Goal: Information Seeking & Learning: Check status

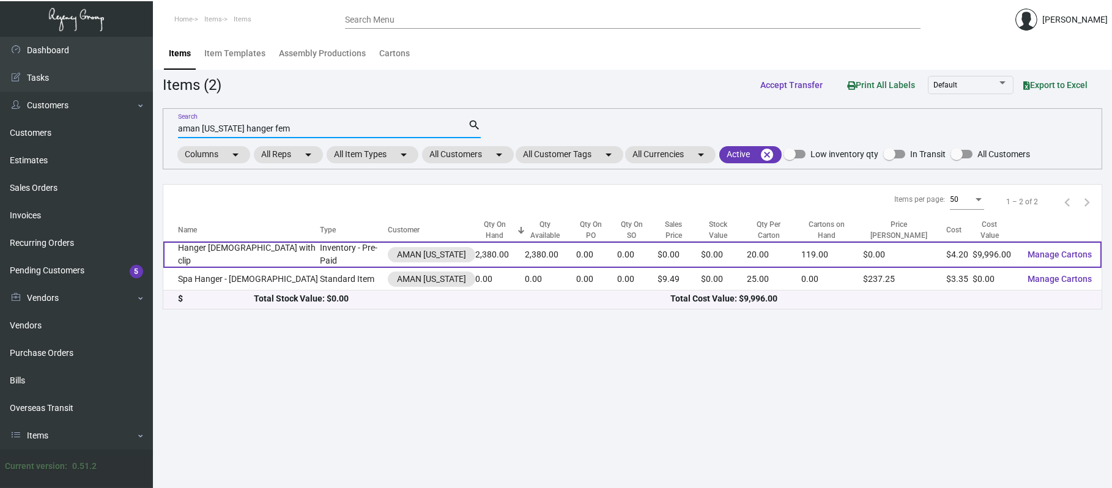
type input "aman [US_STATE] hanger fem"
click at [231, 248] on td "Hanger [DEMOGRAPHIC_DATA] with clip" at bounding box center [241, 255] width 157 height 26
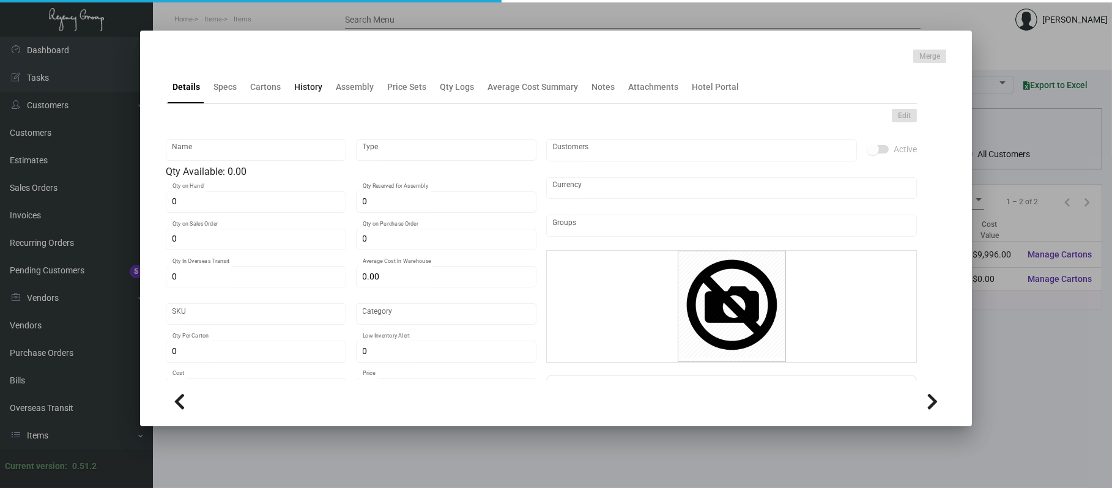
click at [310, 92] on div "History" at bounding box center [308, 87] width 28 height 13
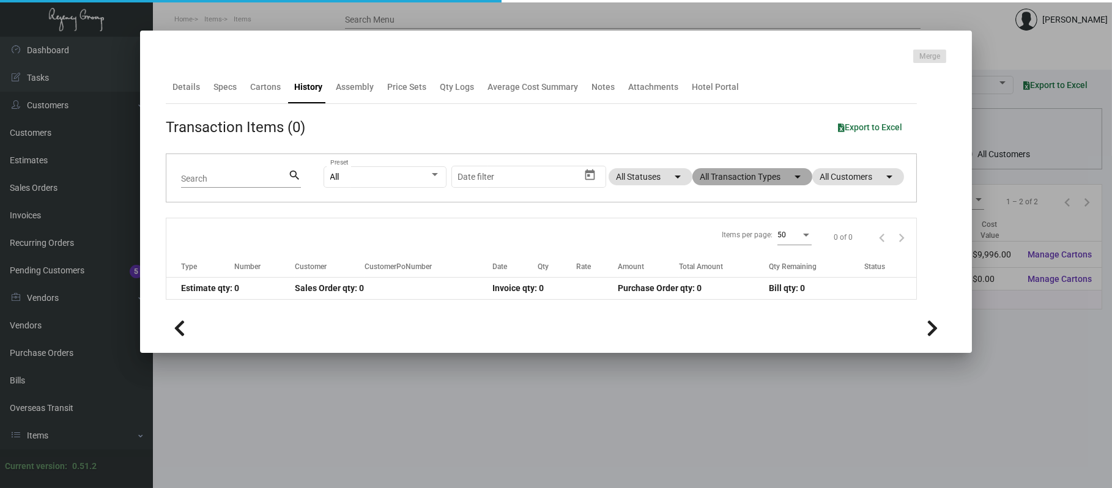
click at [780, 176] on mat-chip "All Transaction Types arrow_drop_down" at bounding box center [752, 176] width 120 height 17
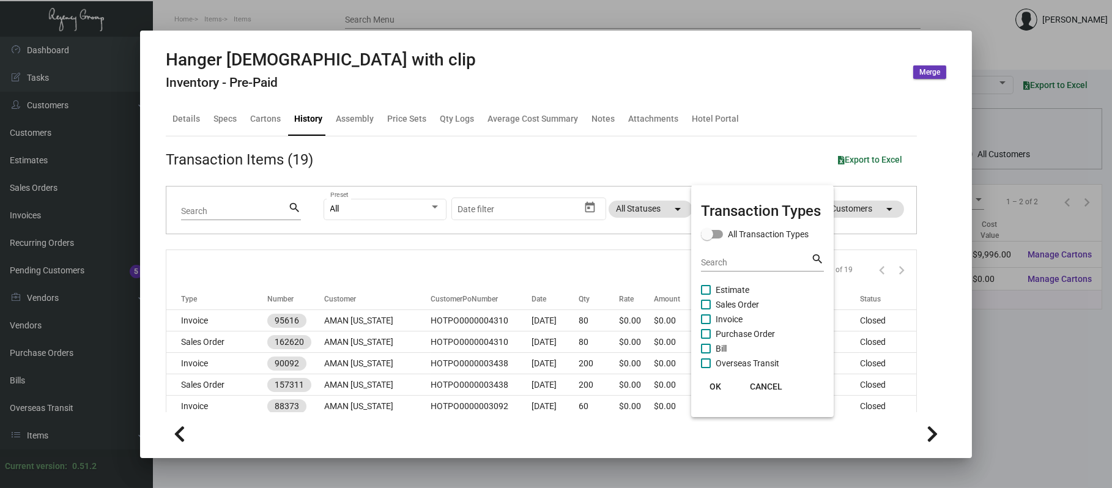
click at [724, 332] on span "Purchase Order" at bounding box center [745, 334] width 59 height 15
click at [706, 339] on input "Purchase Order" at bounding box center [705, 339] width 1 height 1
checkbox input "true"
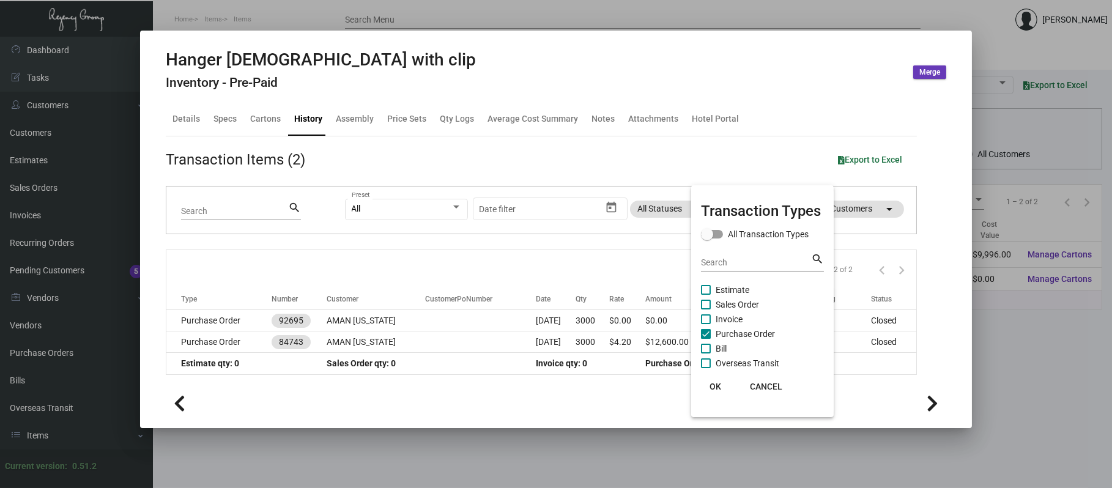
click at [467, 322] on div at bounding box center [556, 244] width 1112 height 488
click at [467, 322] on td at bounding box center [480, 320] width 111 height 21
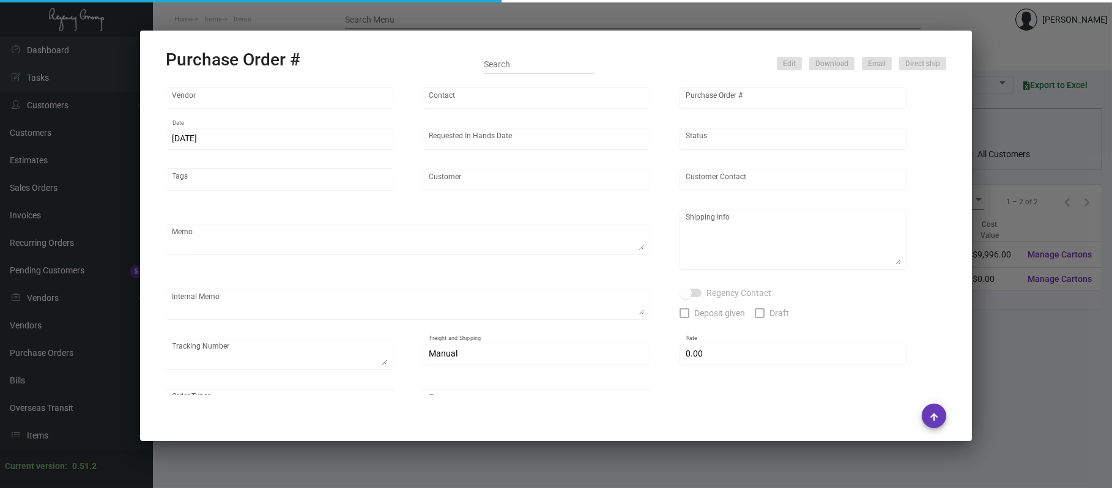
type input "SunFine Hanger Co.,Ltd."
type input "[PERSON_NAME]"
type input "92695"
type input "[DATE]"
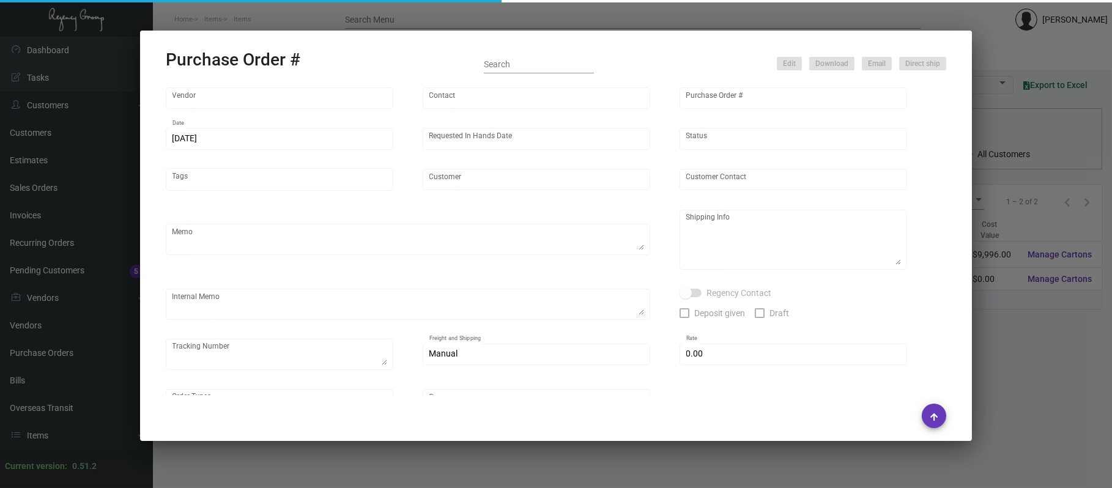
type input "AMAN [US_STATE]"
type textarea "Regency Group NJ - [PERSON_NAME] [STREET_ADDRESS]"
checkbox input "true"
type input "$ 0.00"
type input "United States Dollar $"
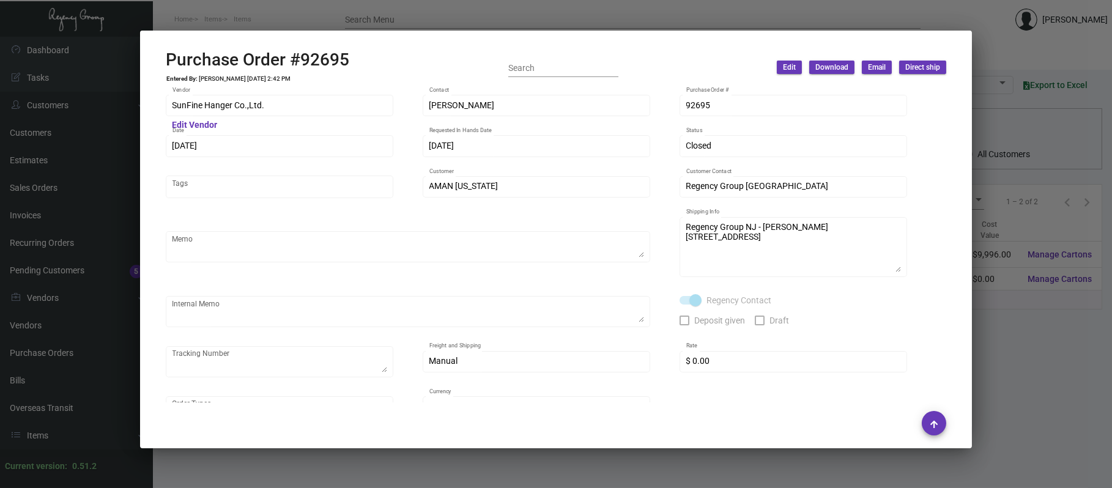
click at [990, 53] on div at bounding box center [556, 244] width 1112 height 488
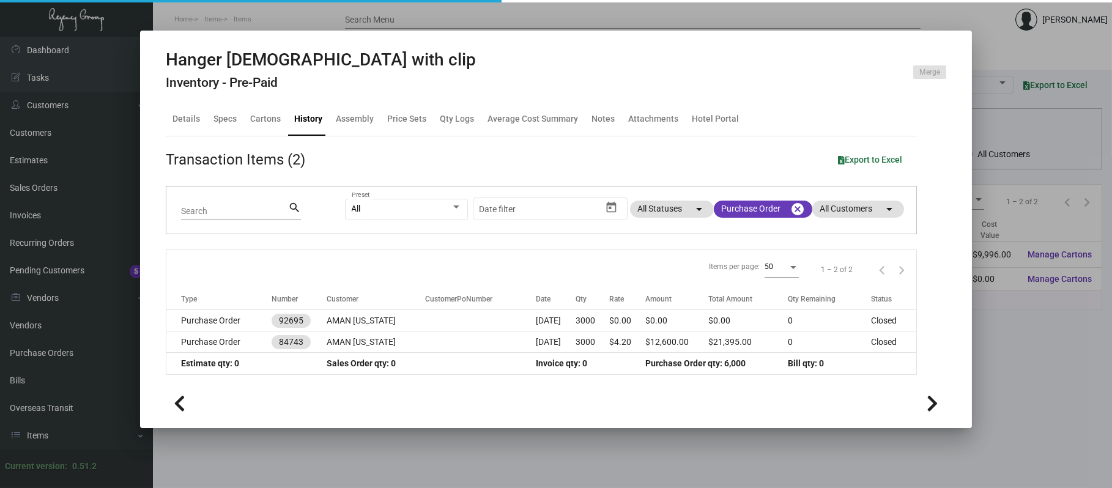
click at [988, 57] on div at bounding box center [556, 244] width 1112 height 488
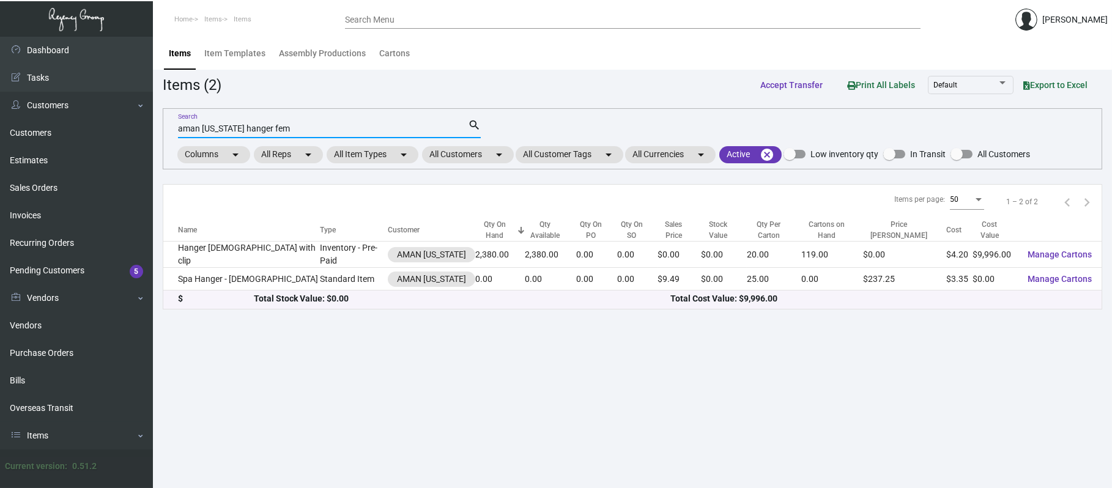
click at [295, 127] on input "aman [US_STATE] hanger fem" at bounding box center [323, 129] width 290 height 10
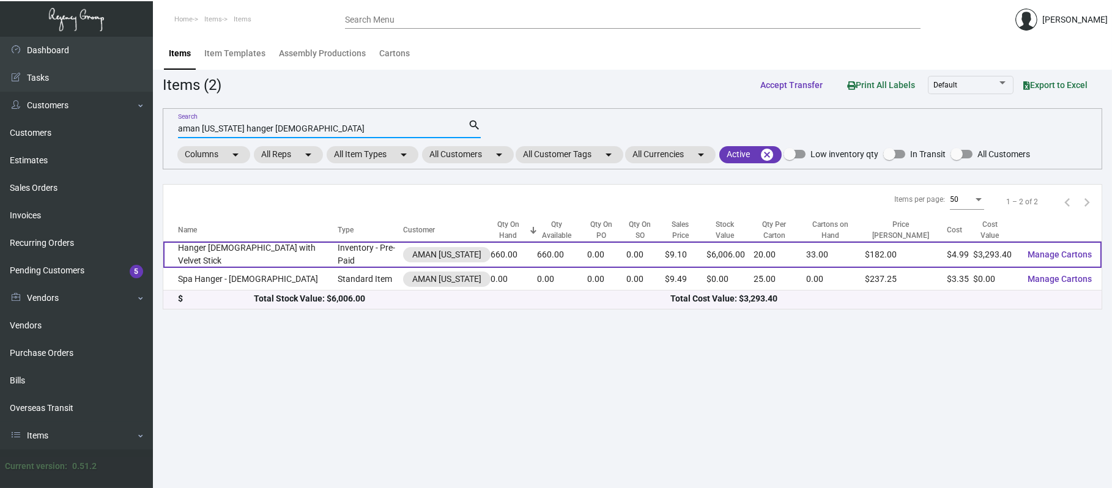
type input "aman [US_STATE] hanger [DEMOGRAPHIC_DATA]"
click at [258, 248] on td "Hanger [DEMOGRAPHIC_DATA] with Velvet Stick" at bounding box center [250, 255] width 174 height 26
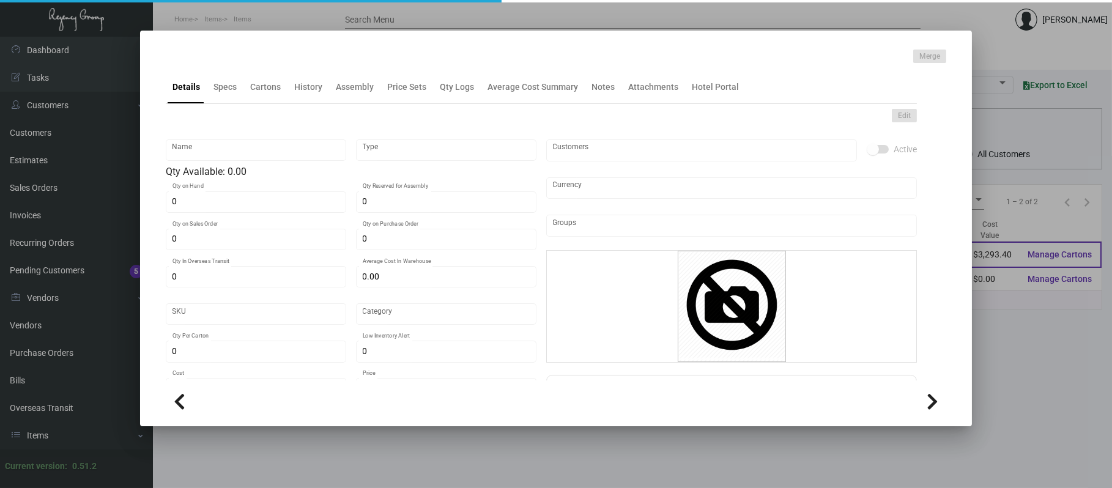
type input "Hanger [DEMOGRAPHIC_DATA] with Velvet Stick"
type input "Inventory - Pre-Paid"
type input "660"
type input "2,000"
type input "$ 1.625"
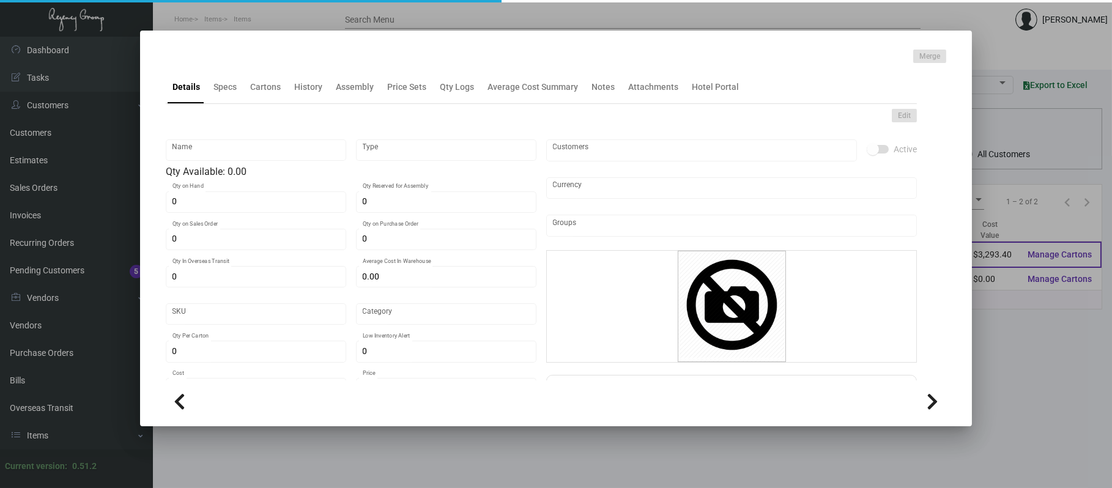
type input "AMNY119"
type input "Overseas"
type input "20"
type input "$ 4.99"
type input "$ 9.10"
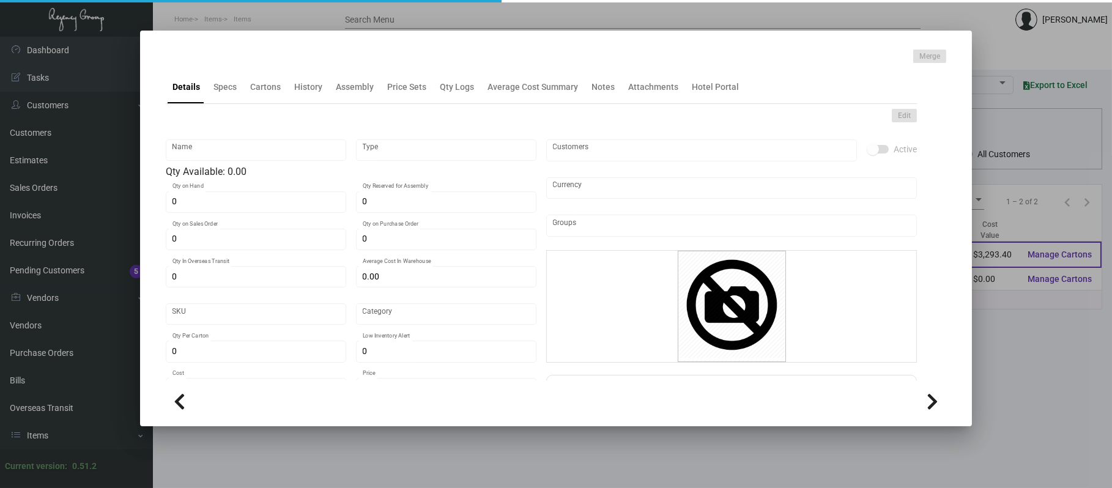
checkbox input "true"
type input "United States Dollar $"
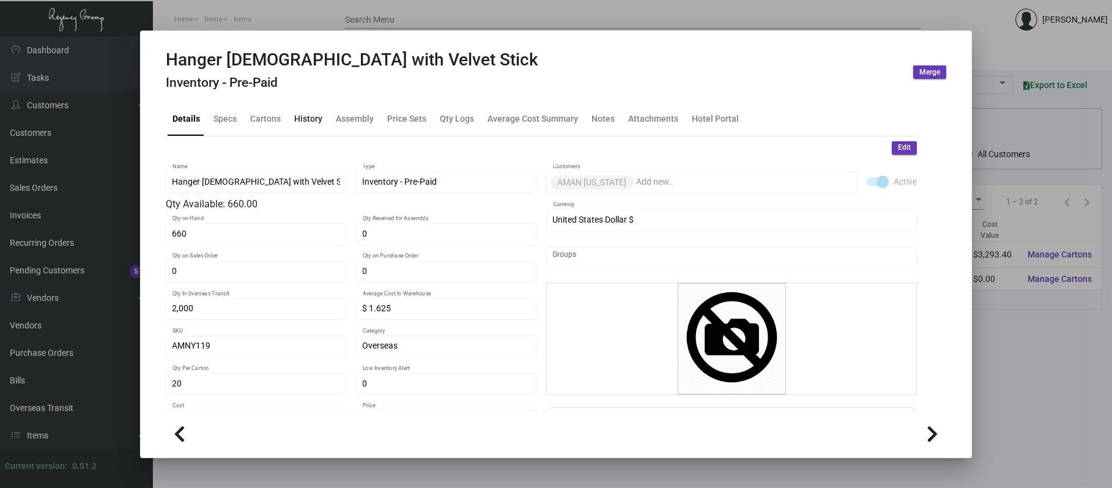
click at [302, 116] on div "History" at bounding box center [308, 119] width 28 height 13
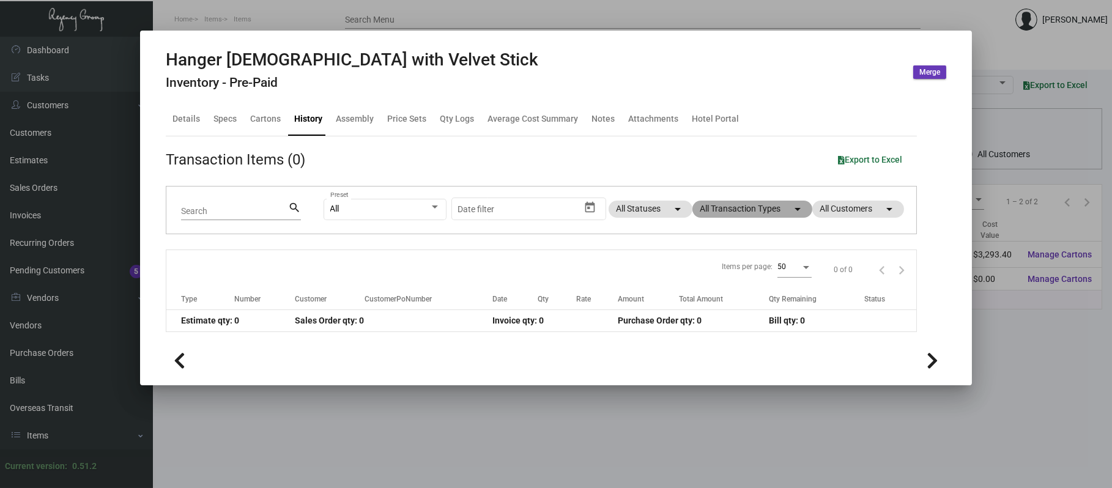
click at [776, 211] on mat-chip "All Transaction Types arrow_drop_down" at bounding box center [752, 209] width 120 height 17
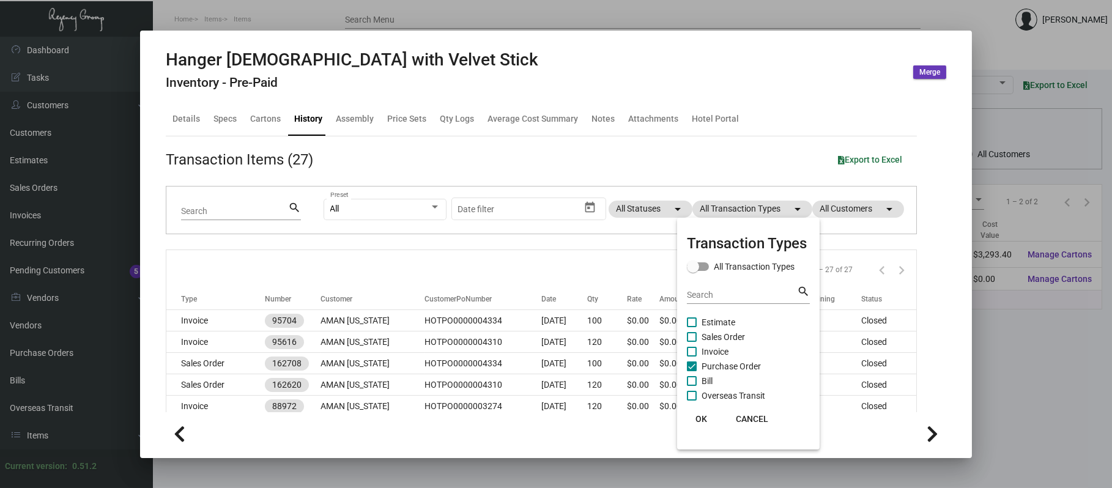
click at [749, 366] on span "Purchase Order" at bounding box center [731, 366] width 59 height 15
click at [692, 371] on input "Purchase Order" at bounding box center [691, 371] width 1 height 1
click at [745, 366] on span "Purchase Order" at bounding box center [731, 366] width 59 height 15
click at [692, 371] on input "Purchase Order" at bounding box center [691, 371] width 1 height 1
checkbox input "true"
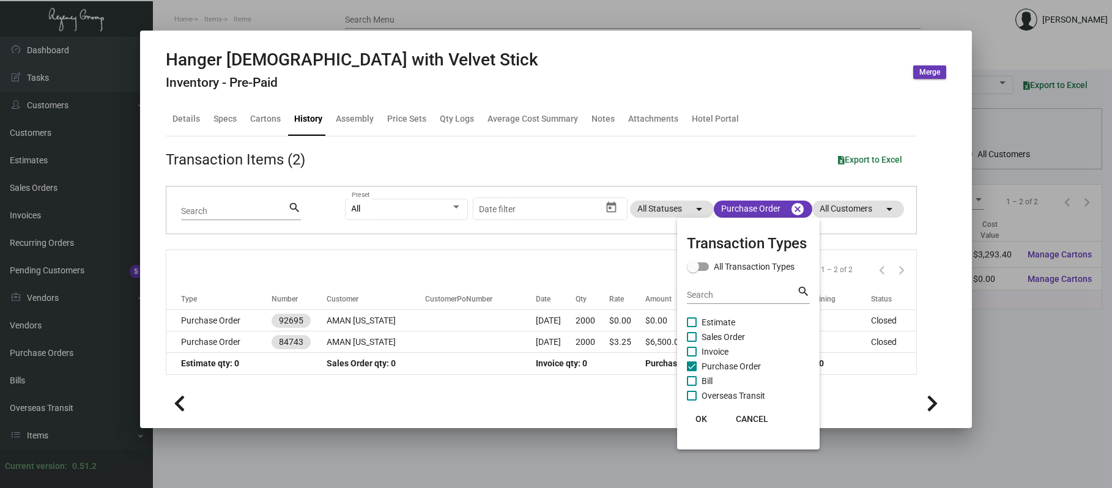
click at [456, 324] on div at bounding box center [556, 244] width 1112 height 488
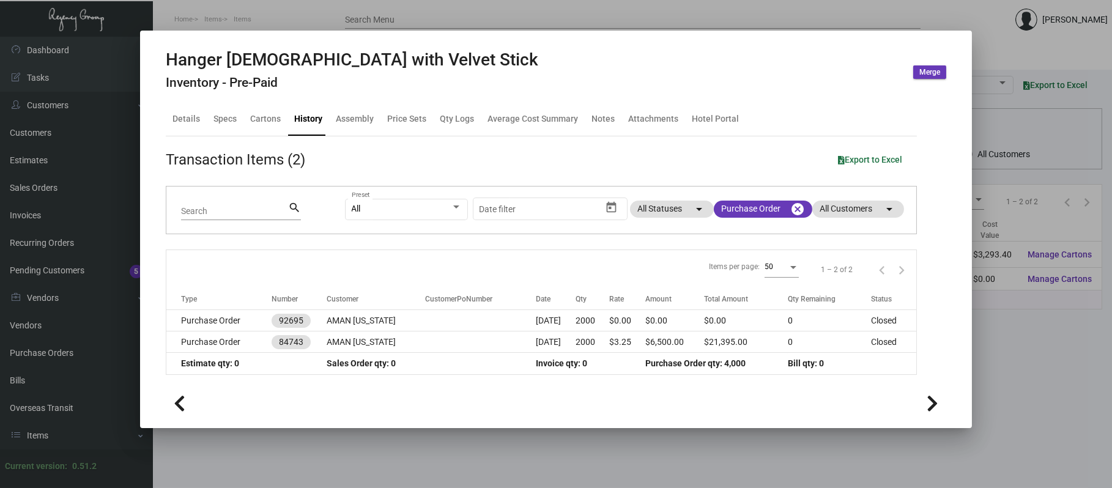
click at [456, 324] on td at bounding box center [480, 320] width 111 height 21
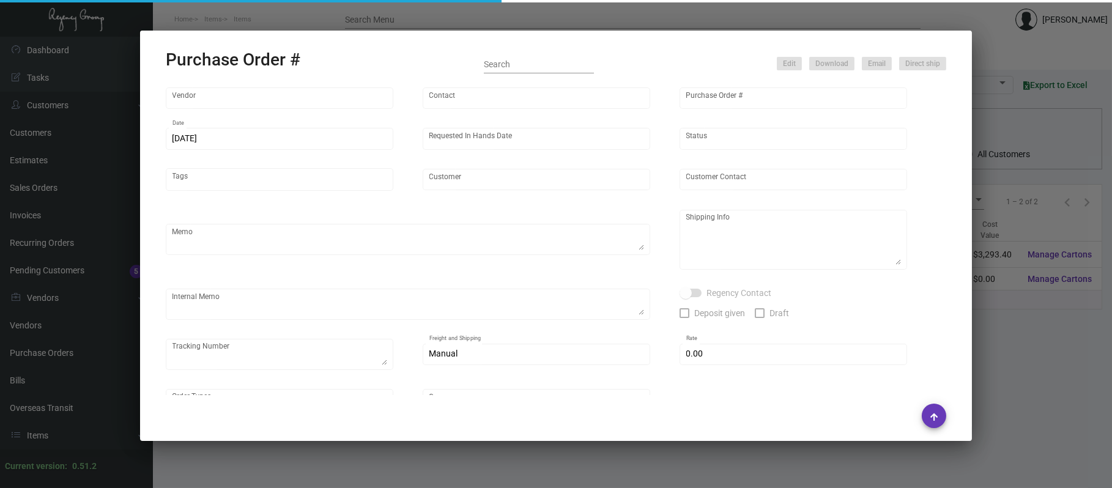
type input "SunFine Hanger Co.,Ltd."
type input "[PERSON_NAME]"
type input "92695"
type input "[DATE]"
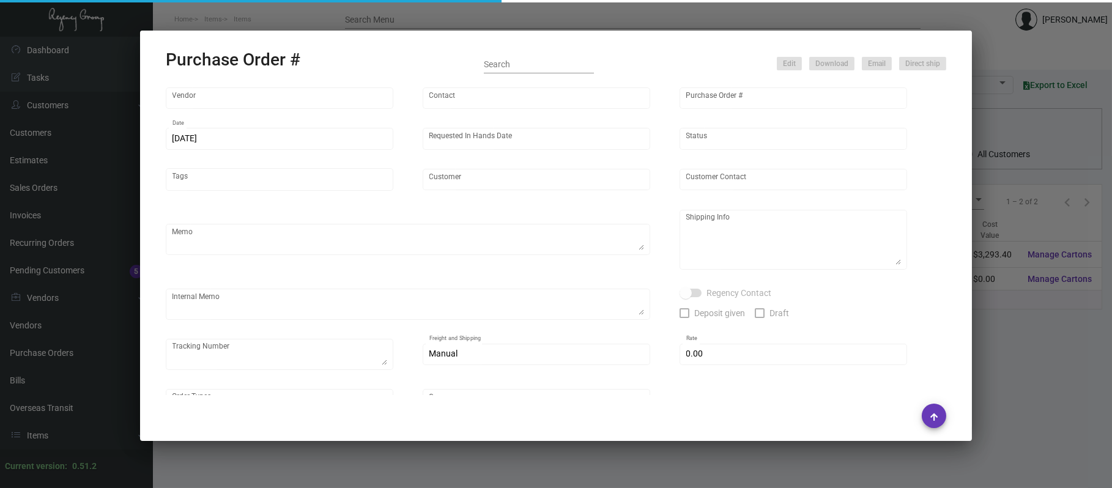
type input "AMAN [US_STATE]"
type textarea "Regency Group NJ - [PERSON_NAME] [STREET_ADDRESS]"
checkbox input "true"
type input "$ 0.00"
type input "United States Dollar $"
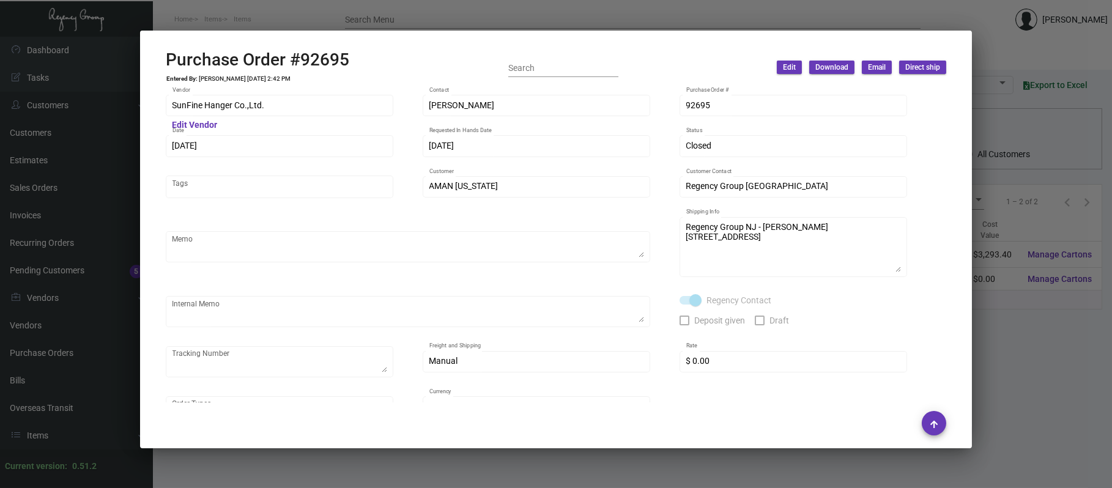
click at [1028, 108] on div at bounding box center [556, 244] width 1112 height 488
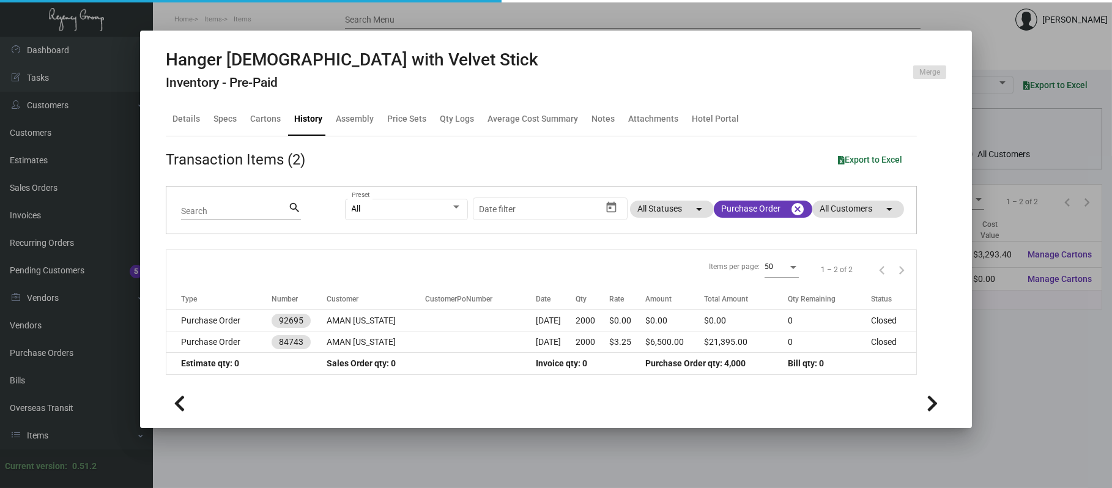
click at [1026, 110] on div at bounding box center [556, 244] width 1112 height 488
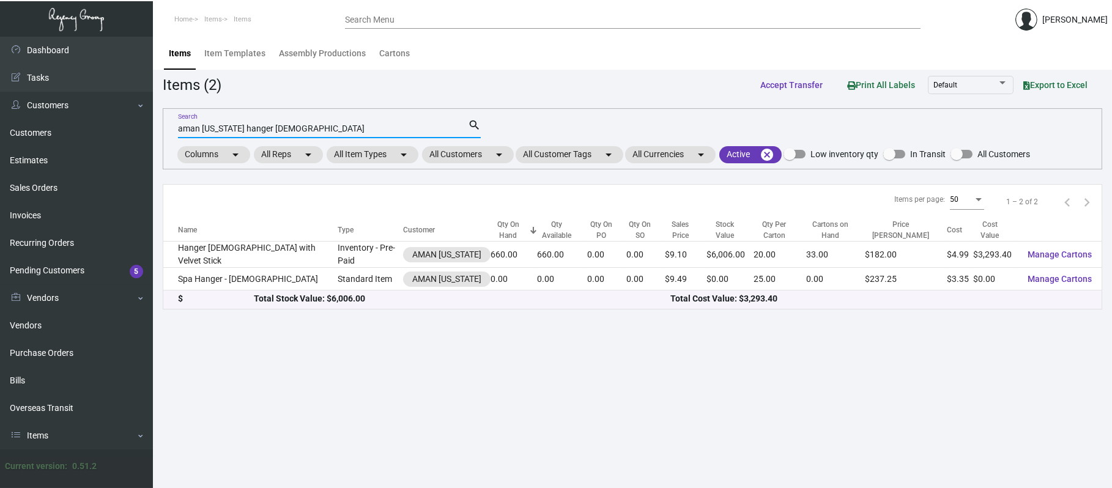
click at [415, 124] on input "aman [US_STATE] hanger [DEMOGRAPHIC_DATA]" at bounding box center [323, 129] width 290 height 10
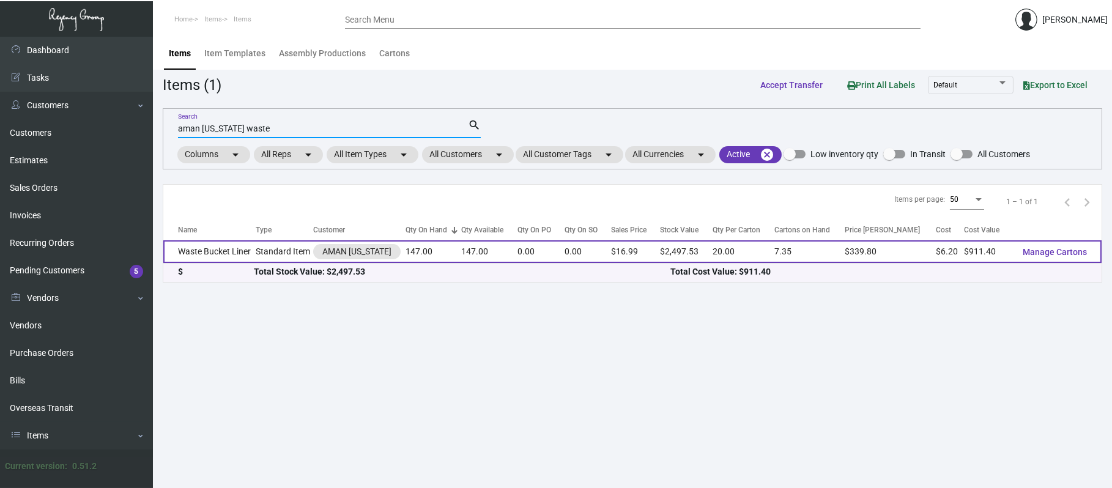
type input "aman [US_STATE] waste"
click at [221, 259] on td "Waste Bucket Liner" at bounding box center [209, 251] width 92 height 23
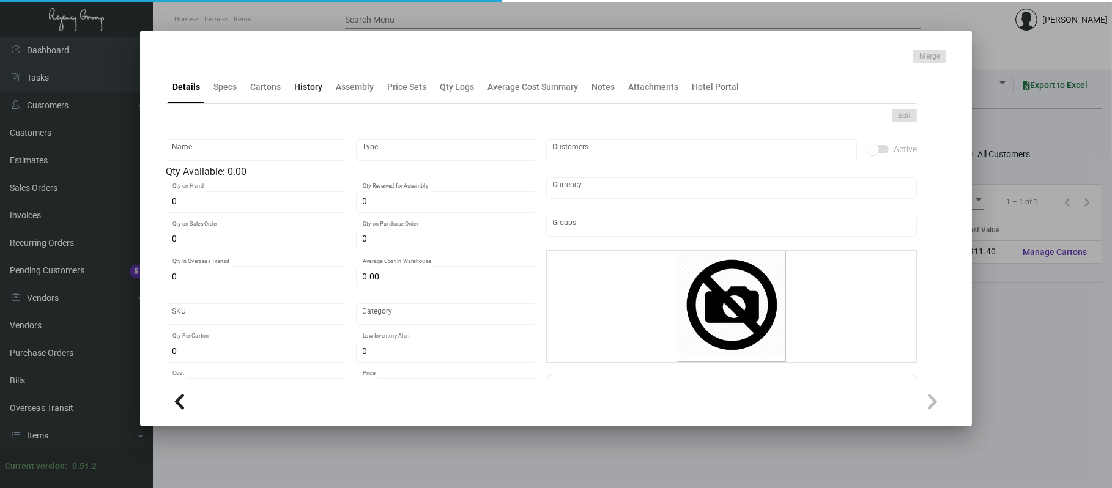
click at [306, 83] on div "History" at bounding box center [308, 87] width 28 height 13
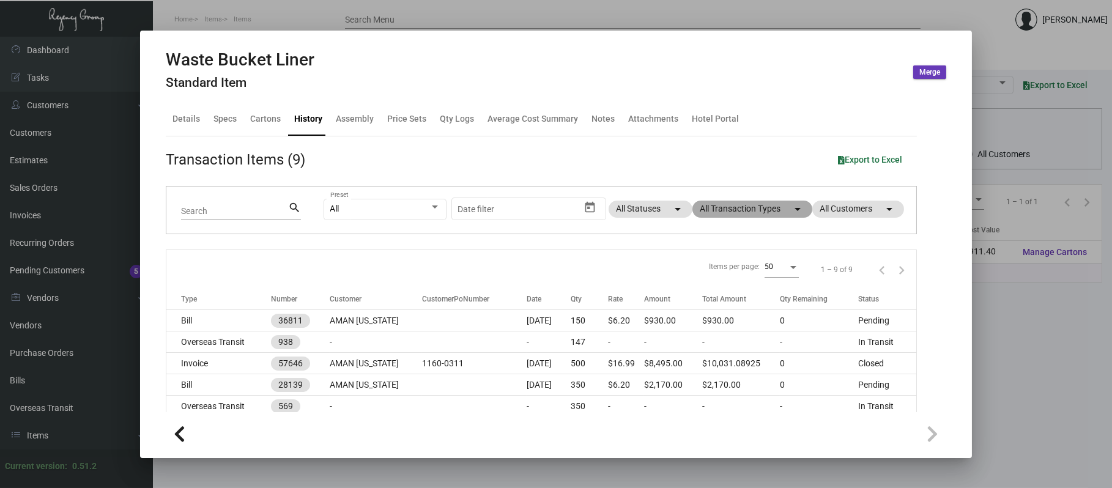
click at [702, 204] on mat-chip "All Transaction Types arrow_drop_down" at bounding box center [752, 209] width 120 height 17
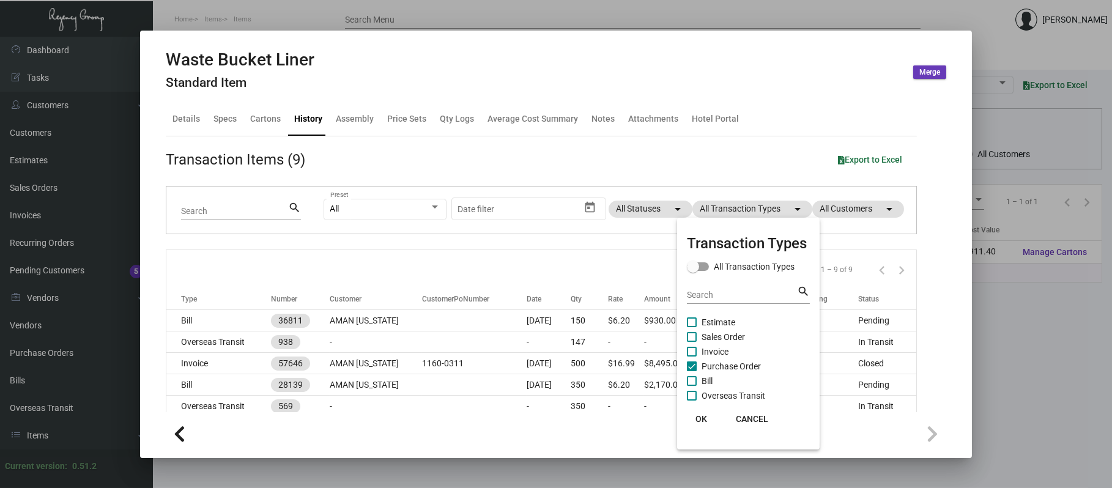
click at [714, 366] on span "Purchase Order" at bounding box center [731, 366] width 59 height 15
click at [692, 371] on input "Purchase Order" at bounding box center [691, 371] width 1 height 1
click at [713, 369] on span "Purchase Order" at bounding box center [731, 366] width 59 height 15
click at [692, 371] on input "Purchase Order" at bounding box center [691, 371] width 1 height 1
checkbox input "true"
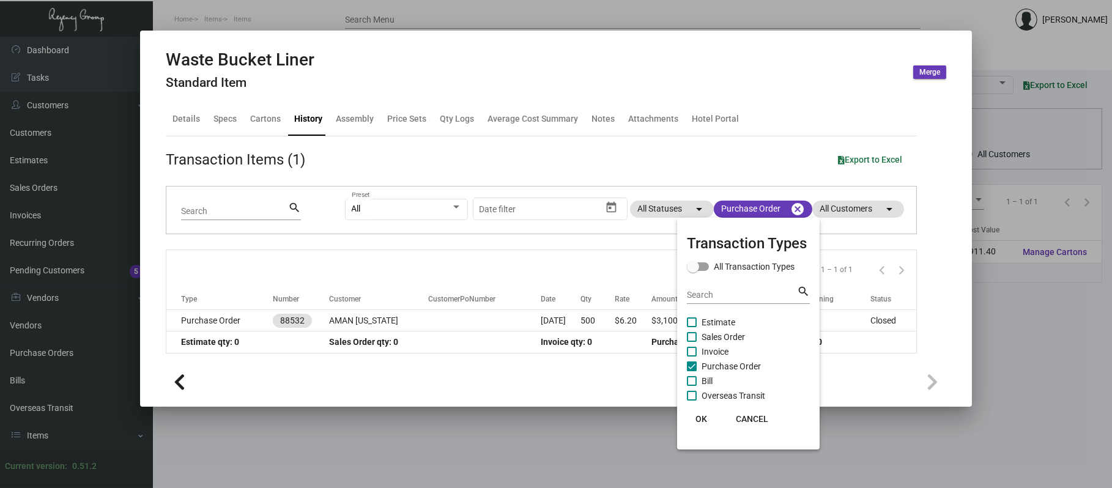
click at [469, 306] on div at bounding box center [556, 244] width 1112 height 488
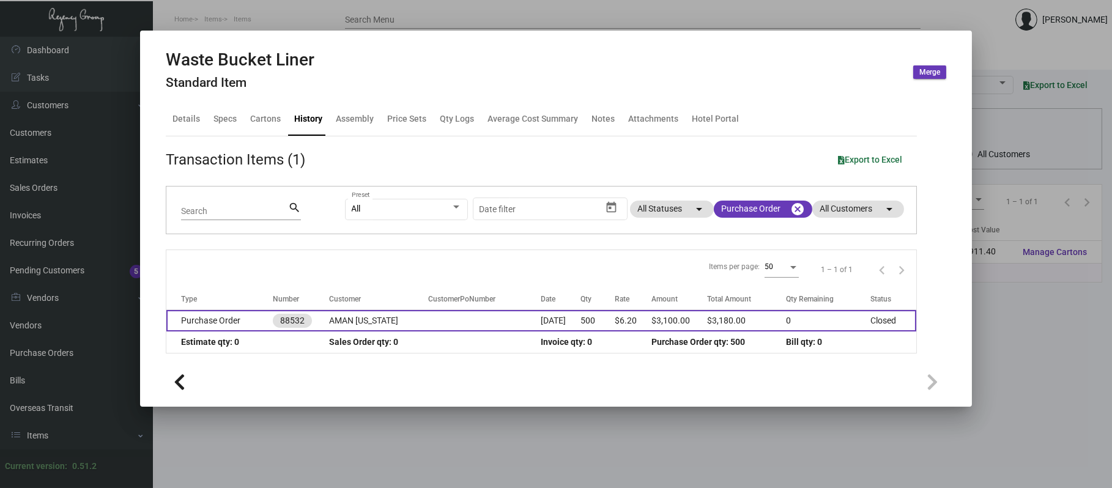
click at [475, 321] on td at bounding box center [484, 320] width 113 height 21
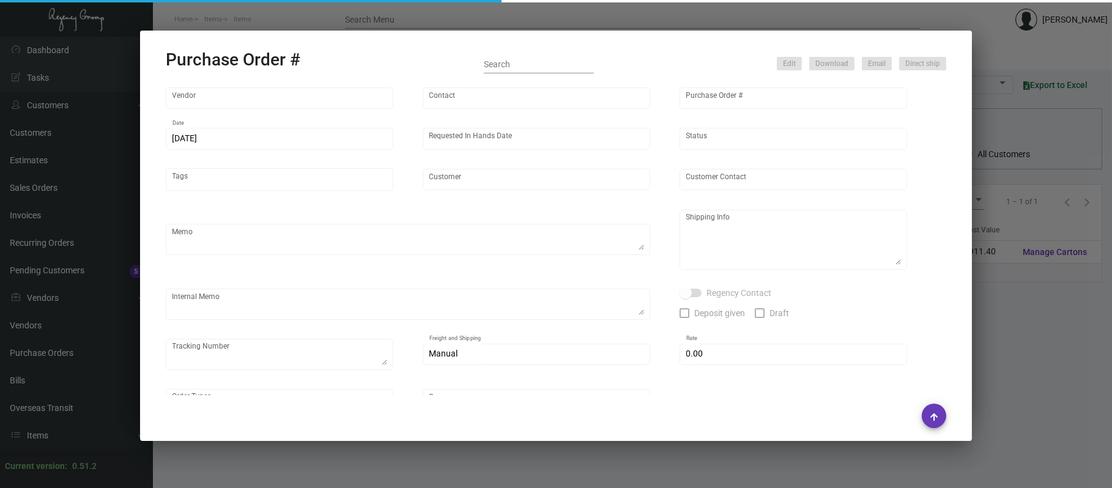
type input "Shanghai East Industrial Co., Ltd,"
type input "[PERSON_NAME]"
type input "88532"
type input "[DATE]"
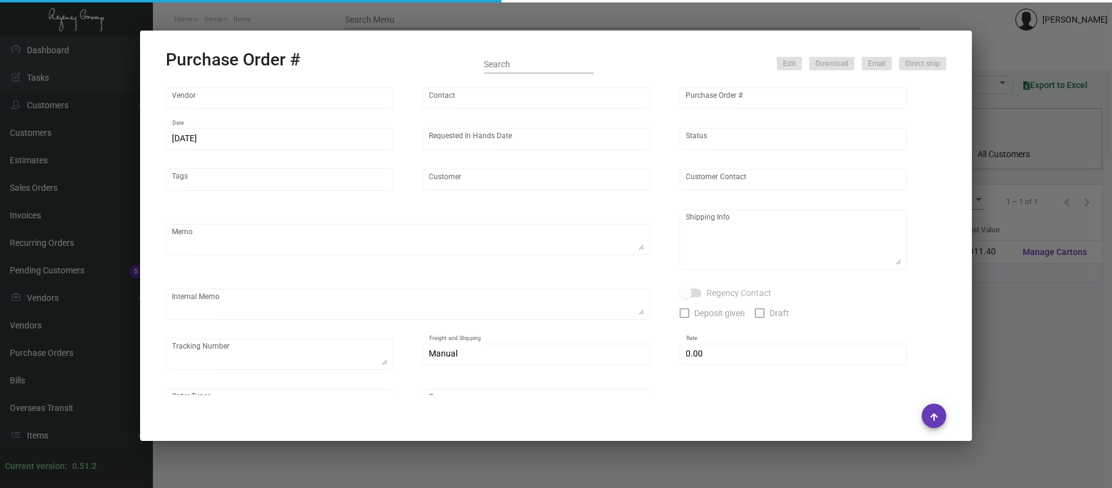
type input "AMAN [US_STATE]"
type textarea "Regency Group NJ [PERSON_NAME] [STREET_ADDRESS]"
type textarea "Second shipment only 147pcs. No more leftover. PO closed."
checkbox input "true"
type input "$ 0.00"
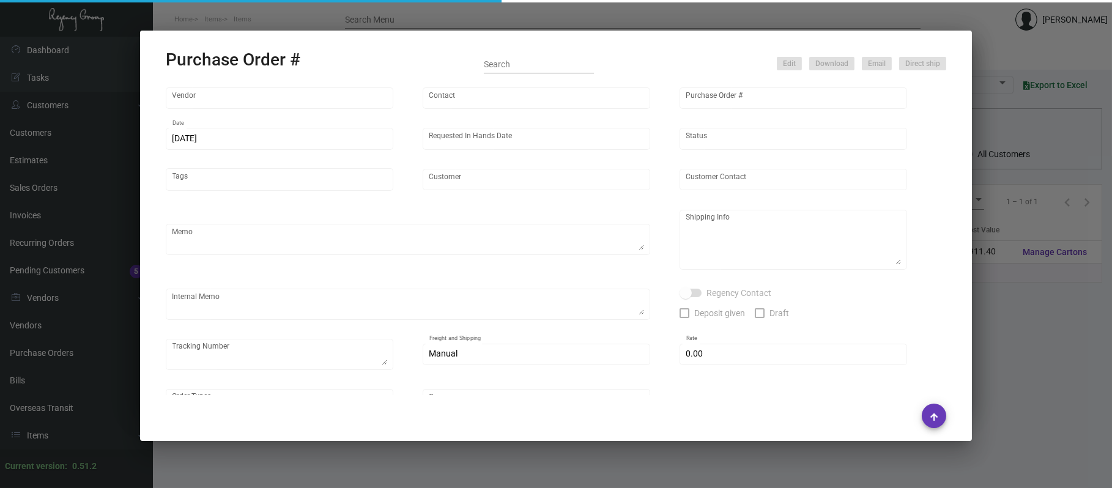
type input "United States Dollar $"
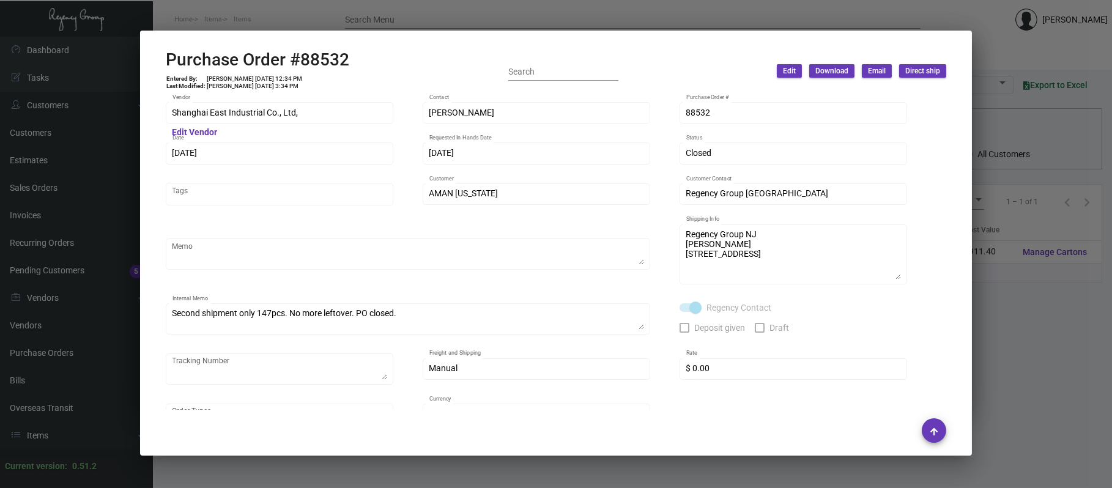
click at [500, 23] on div at bounding box center [556, 244] width 1112 height 488
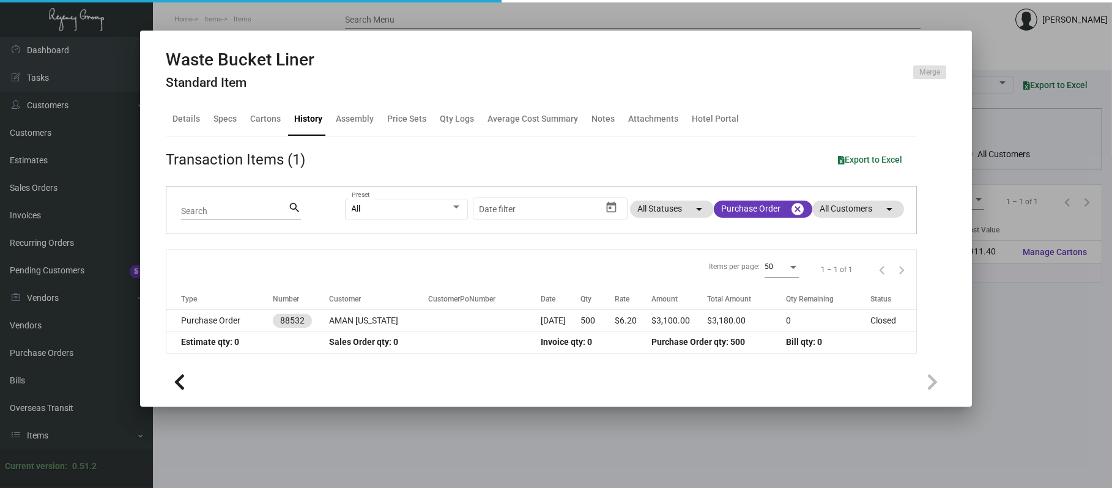
click at [500, 23] on div at bounding box center [556, 244] width 1112 height 488
